Goal: Information Seeking & Learning: Learn about a topic

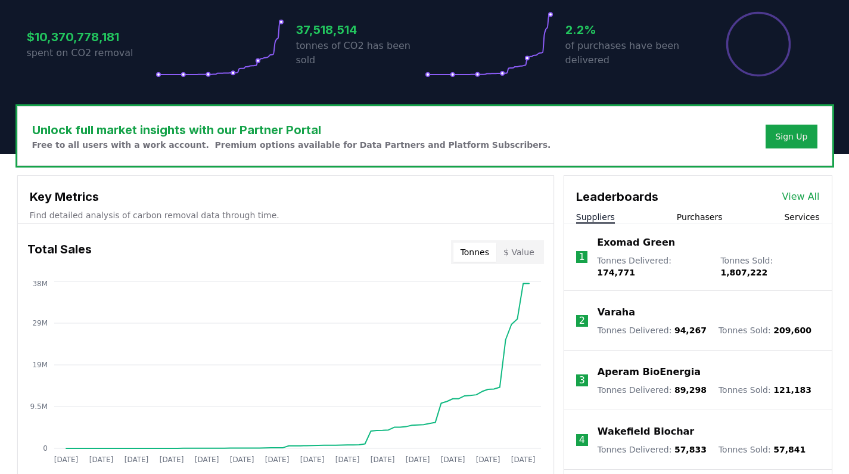
scroll to position [364, 0]
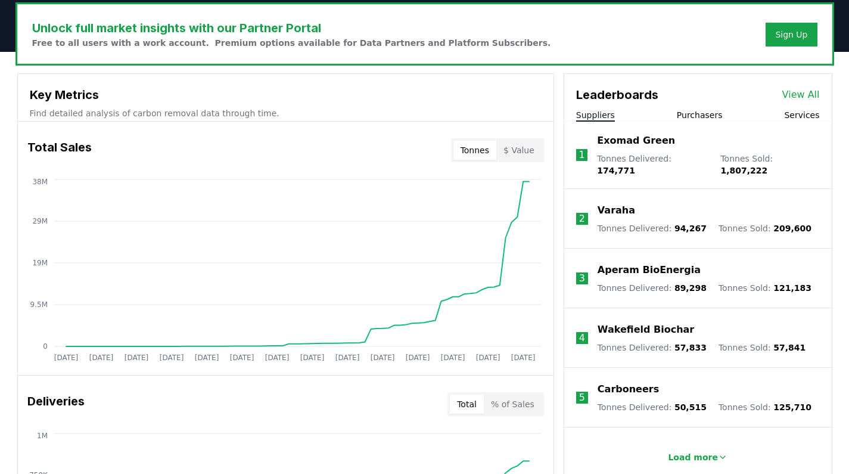
click at [696, 114] on button "Purchasers" at bounding box center [700, 115] width 46 height 12
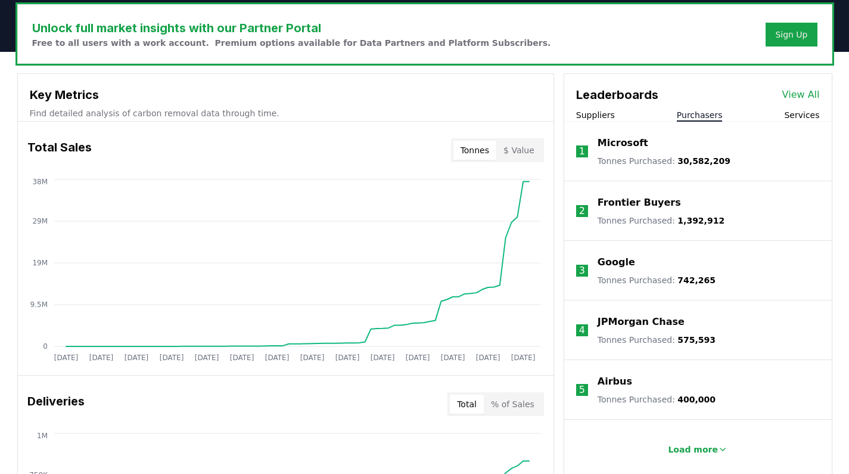
click at [598, 104] on div "Leaderboards View All Suppliers Purchasers Services" at bounding box center [698, 98] width 268 height 48
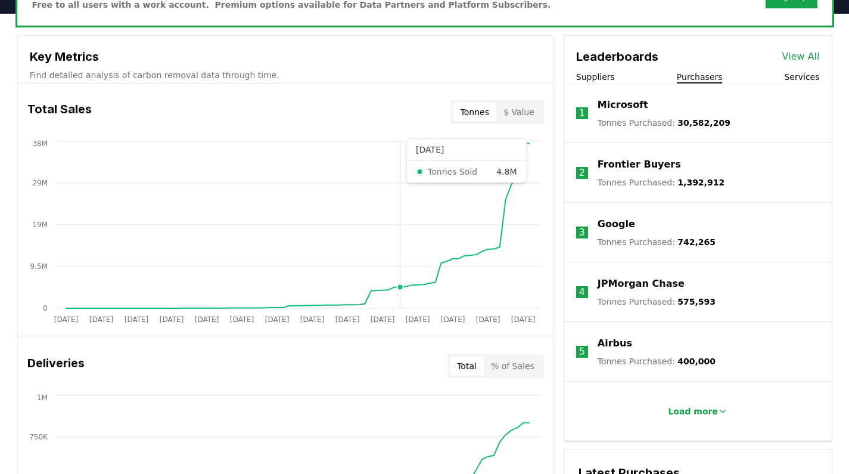
scroll to position [400, 0]
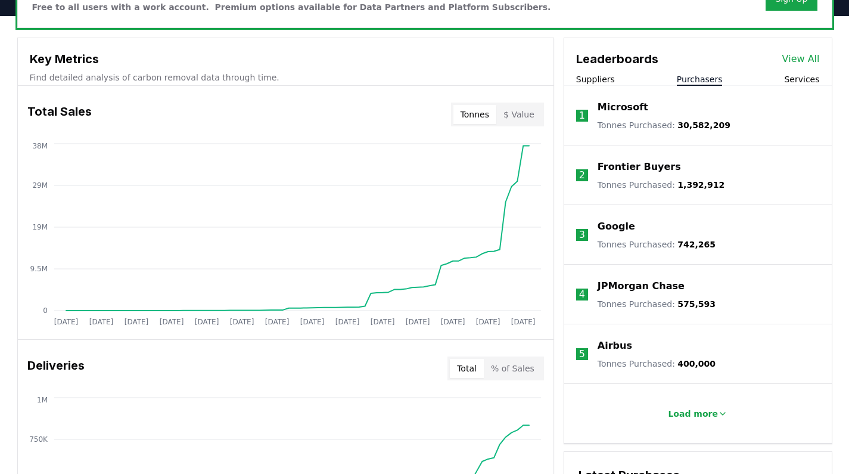
click at [816, 77] on button "Services" at bounding box center [801, 79] width 35 height 12
click at [693, 77] on button "Purchasers" at bounding box center [700, 79] width 46 height 12
click at [615, 71] on div "Leaderboards View All Suppliers Purchasers Services" at bounding box center [698, 62] width 268 height 48
click at [593, 85] on button "Suppliers" at bounding box center [595, 79] width 39 height 12
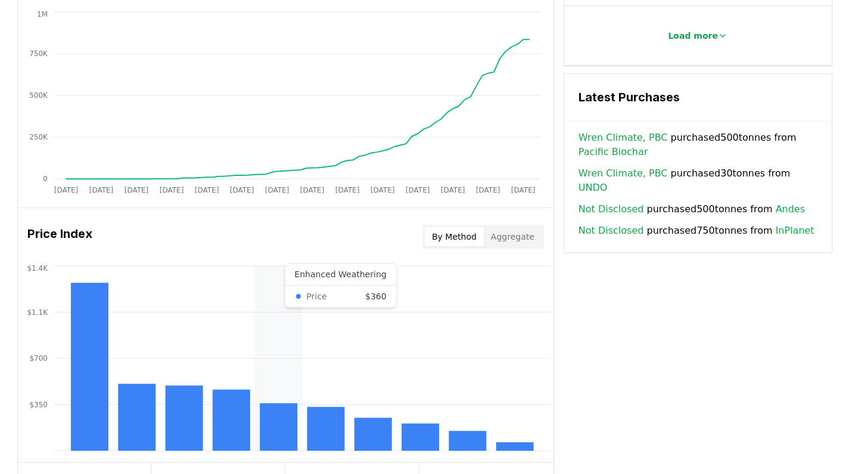
scroll to position [888, 0]
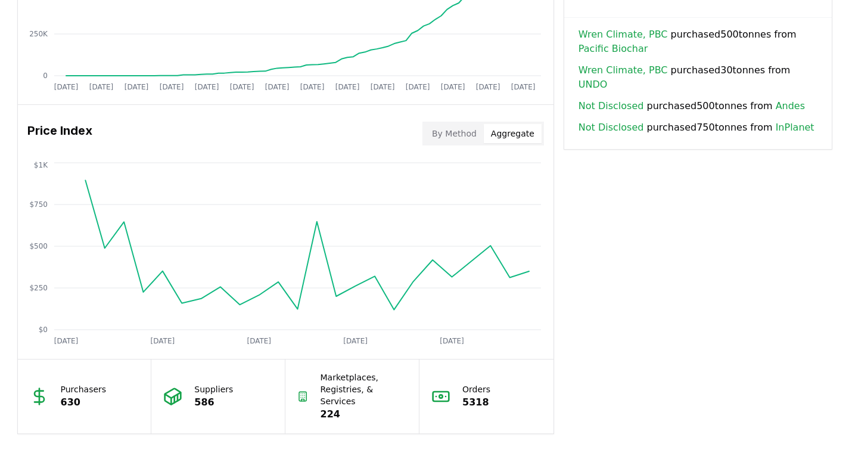
click at [512, 137] on button "Aggregate" at bounding box center [513, 133] width 58 height 19
click at [467, 132] on button "By Method" at bounding box center [454, 133] width 59 height 19
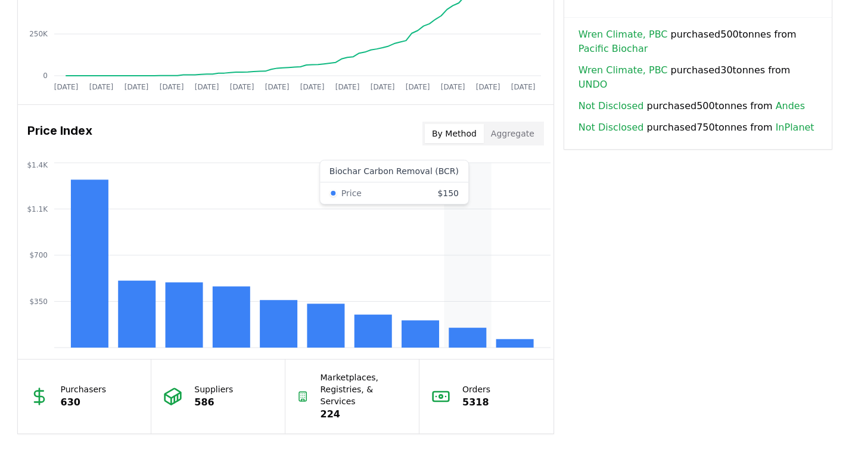
click at [468, 331] on rect at bounding box center [468, 338] width 38 height 20
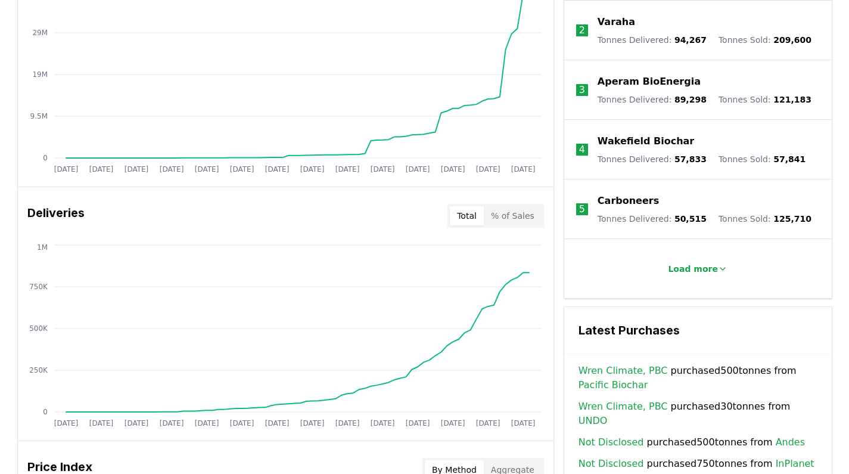
scroll to position [391, 0]
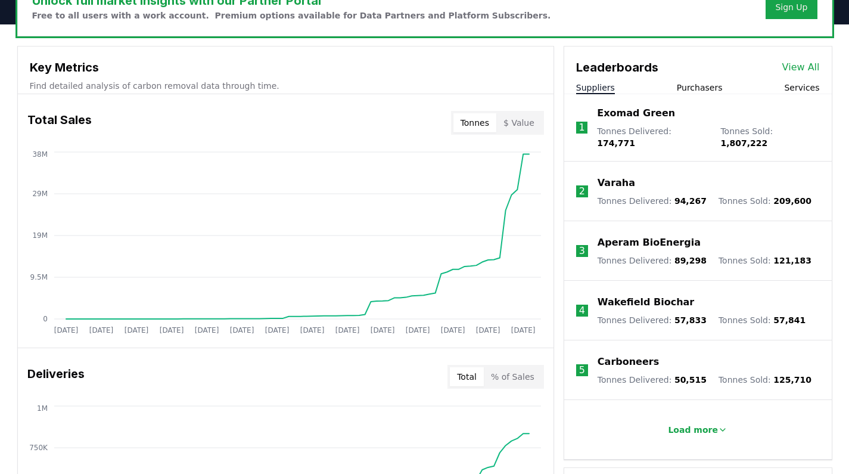
click at [518, 123] on button "$ Value" at bounding box center [518, 122] width 45 height 19
click at [487, 119] on button "Tonnes" at bounding box center [474, 122] width 43 height 19
click at [523, 116] on button "$ Value" at bounding box center [518, 122] width 45 height 19
click at [484, 119] on button "Tonnes" at bounding box center [474, 122] width 43 height 19
click at [527, 117] on button "$ Value" at bounding box center [518, 122] width 45 height 19
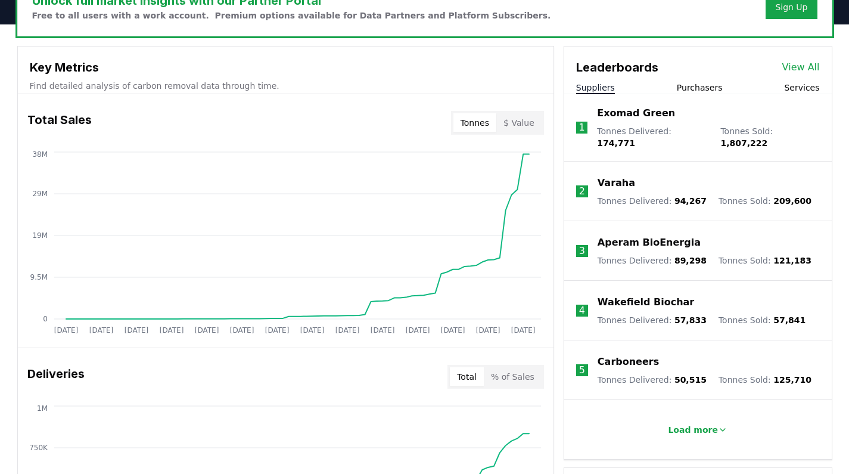
click at [474, 124] on button "Tonnes" at bounding box center [474, 122] width 43 height 19
drag, startPoint x: 508, startPoint y: 131, endPoint x: 516, endPoint y: 131, distance: 7.7
click at [509, 131] on button "$ Value" at bounding box center [518, 122] width 45 height 19
click at [727, 2] on div "Unlock full market insights with our Partner Portal Free to all users with a wo…" at bounding box center [425, 6] width 814 height 58
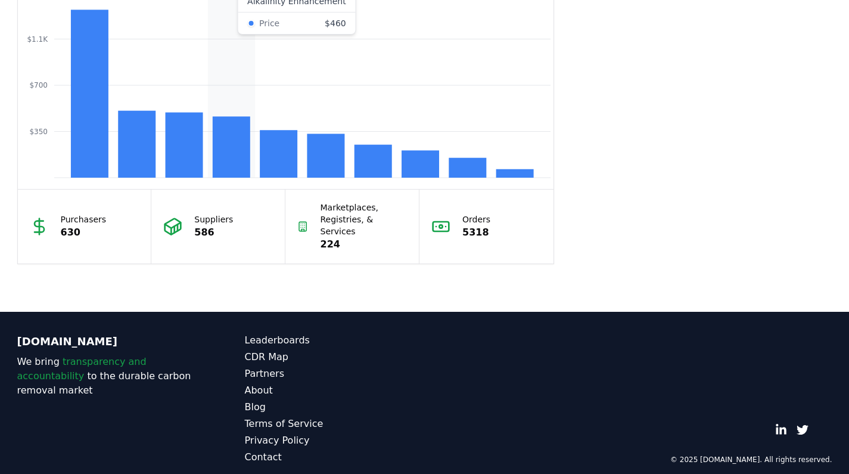
scroll to position [885, 0]
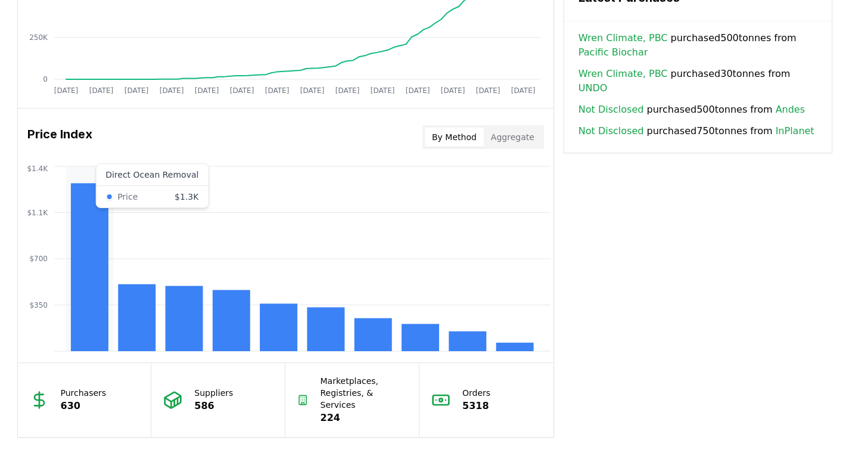
click at [70, 247] on icon "$350 $700 $1.1K $1.4K" at bounding box center [286, 258] width 536 height 191
click at [374, 342] on rect at bounding box center [373, 334] width 38 height 33
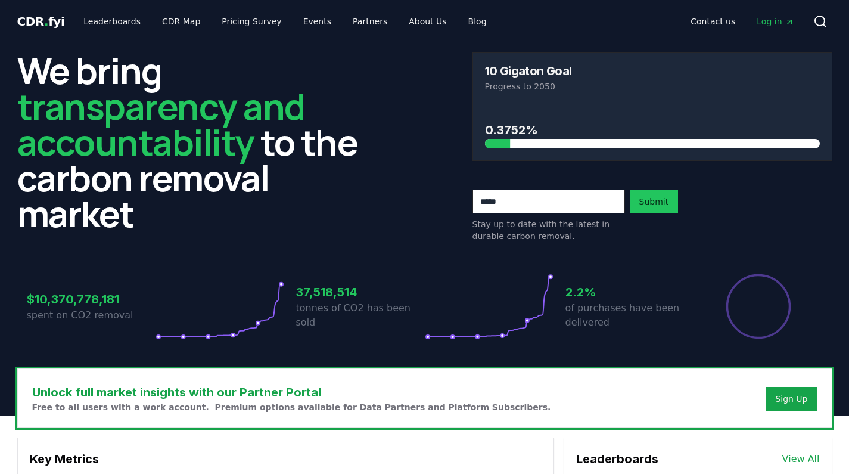
scroll to position [0, 0]
click at [126, 23] on link "Leaderboards" at bounding box center [112, 21] width 76 height 21
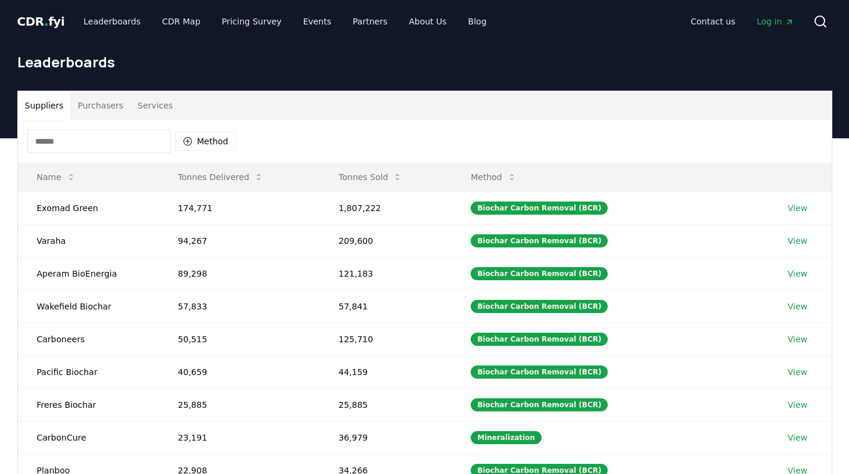
click at [45, 24] on span "CDR . fyi" at bounding box center [41, 21] width 48 height 14
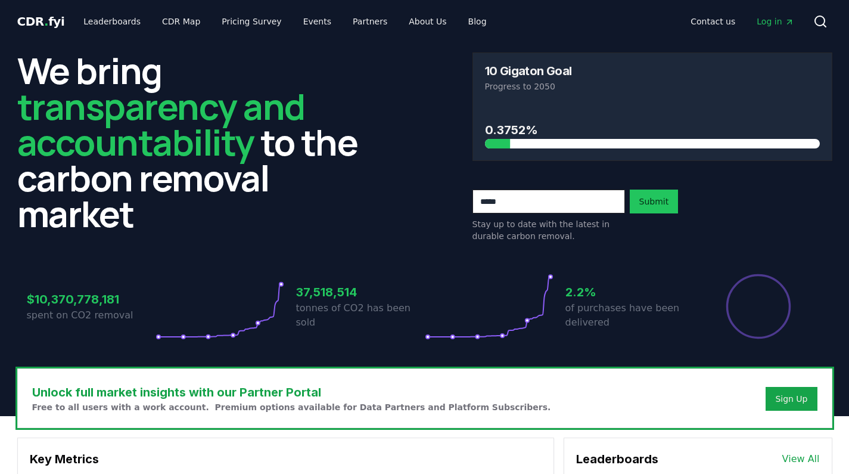
click at [45, 24] on span "CDR . fyi" at bounding box center [41, 21] width 48 height 14
click at [48, 24] on span "CDR . fyi" at bounding box center [41, 21] width 48 height 14
